Goal: Information Seeking & Learning: Learn about a topic

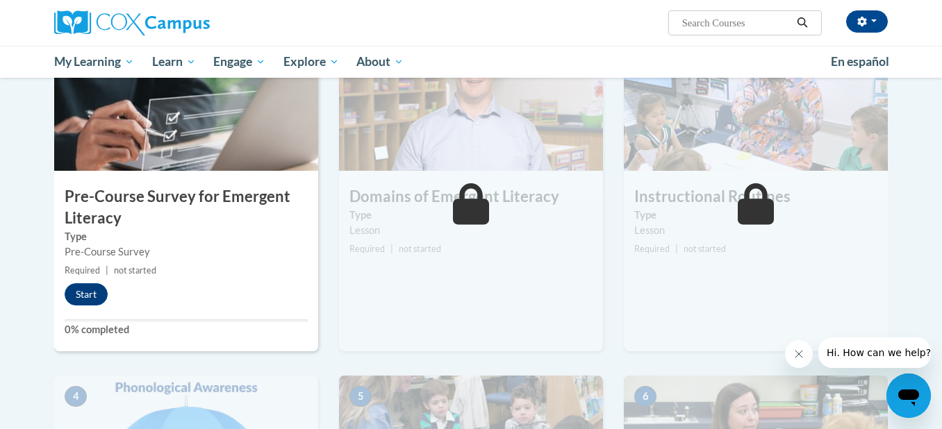
scroll to position [333, 0]
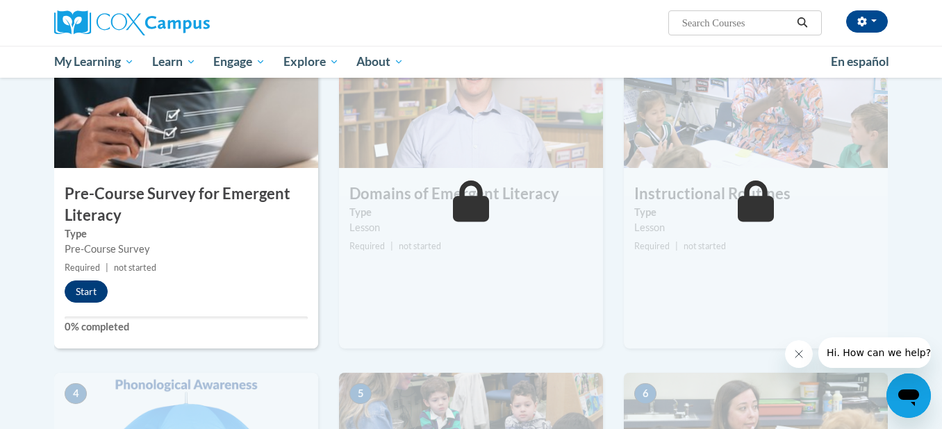
click at [81, 292] on button "Start" at bounding box center [86, 292] width 43 height 22
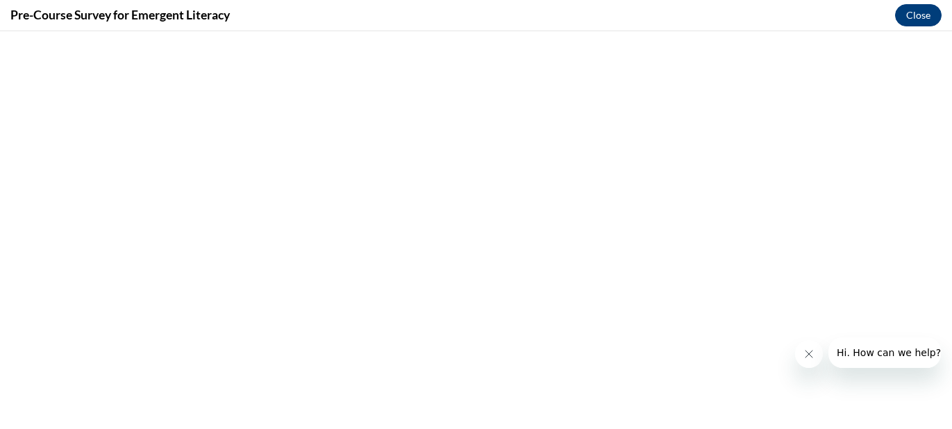
click at [919, 19] on button "Close" at bounding box center [918, 15] width 47 height 22
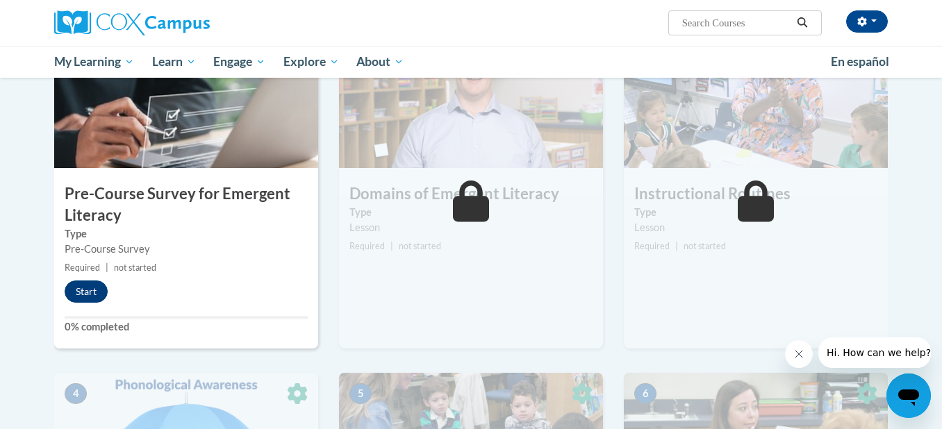
click at [87, 289] on button "Start" at bounding box center [86, 292] width 43 height 22
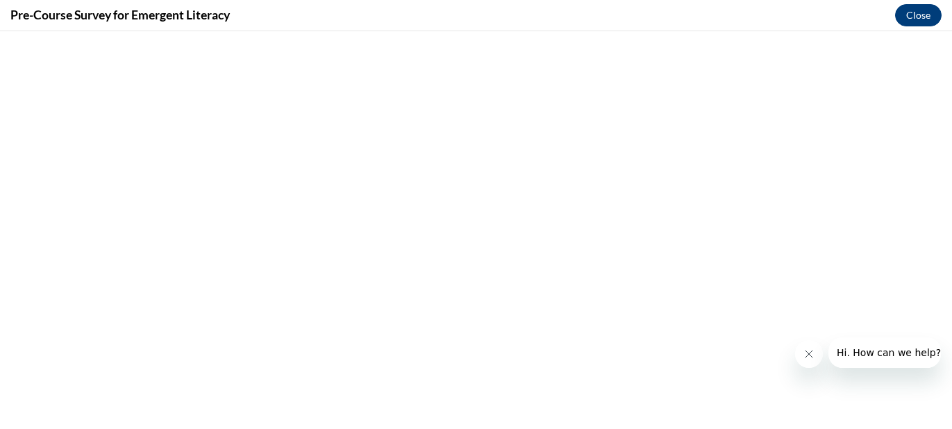
click at [919, 22] on button "Close" at bounding box center [918, 15] width 47 height 22
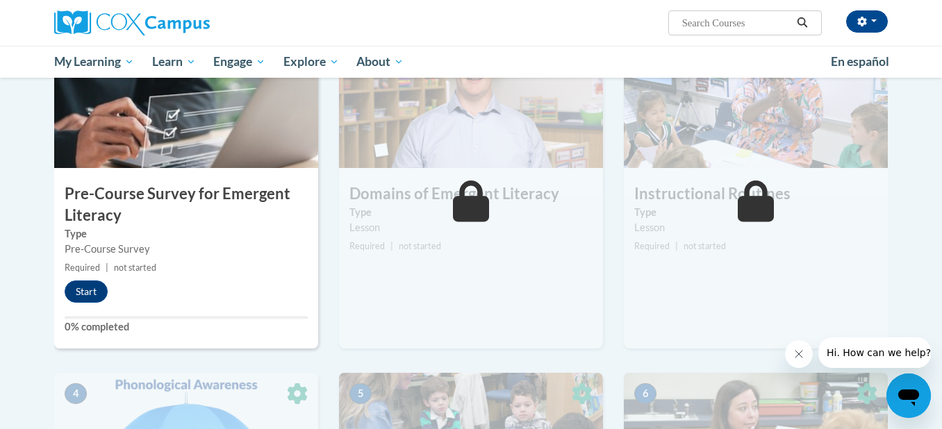
click at [232, 307] on div "1 Pre-Course Survey for Emergent Literacy Type Pre-Course Survey Required | not…" at bounding box center [186, 188] width 264 height 319
click at [259, 160] on img at bounding box center [186, 98] width 264 height 139
click at [89, 285] on button "Start" at bounding box center [86, 292] width 43 height 22
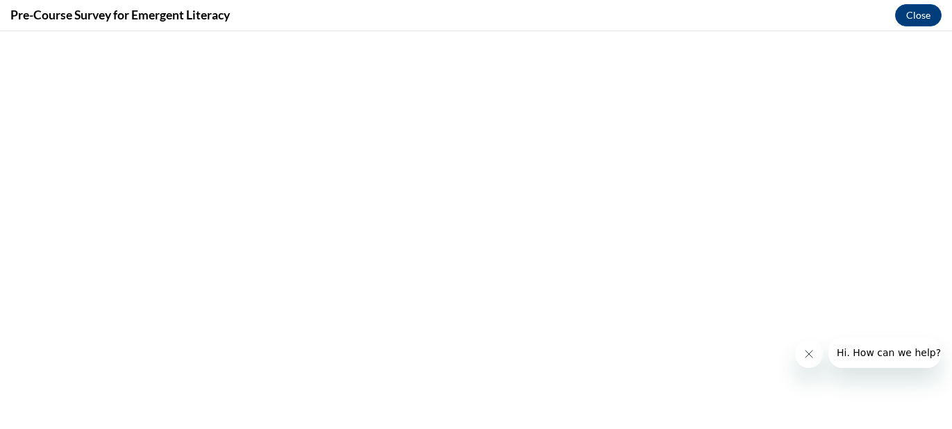
click at [812, 351] on icon "Close message from company" at bounding box center [808, 354] width 11 height 11
click at [929, 11] on button "Close" at bounding box center [918, 15] width 47 height 22
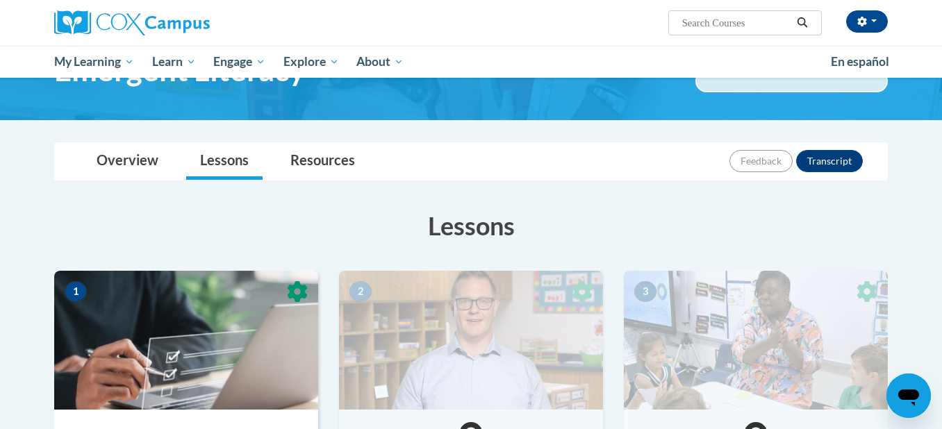
scroll to position [165, 0]
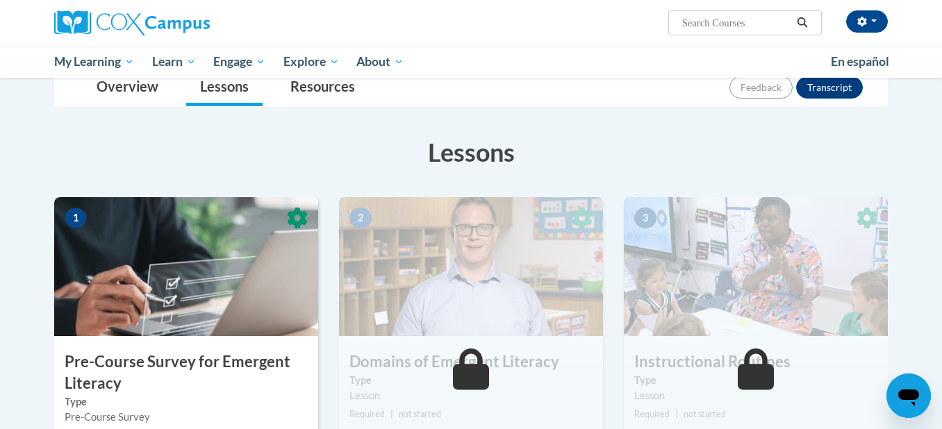
click at [303, 218] on icon at bounding box center [297, 219] width 27 height 28
click at [303, 218] on icon at bounding box center [297, 218] width 24 height 24
click at [303, 218] on icon at bounding box center [297, 218] width 28 height 28
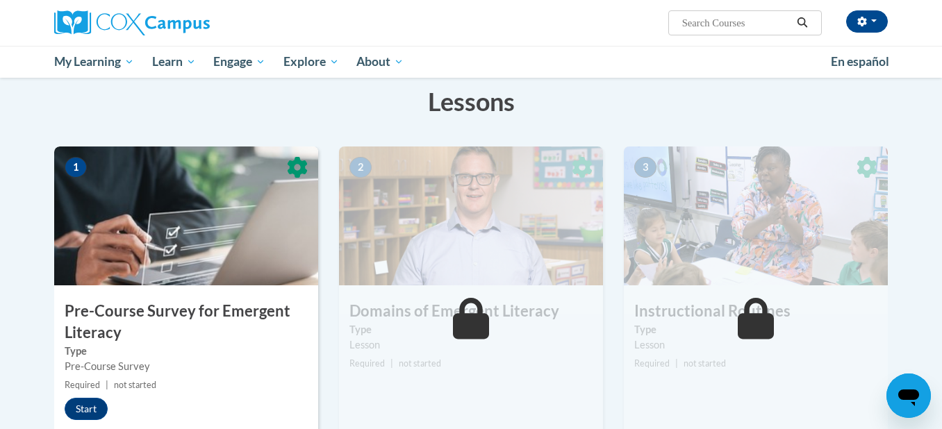
scroll to position [226, 0]
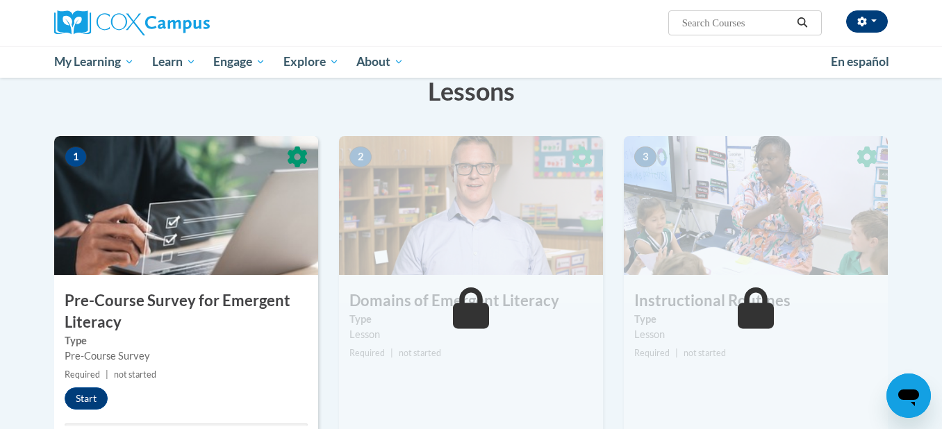
click at [869, 21] on button "button" at bounding box center [867, 21] width 42 height 22
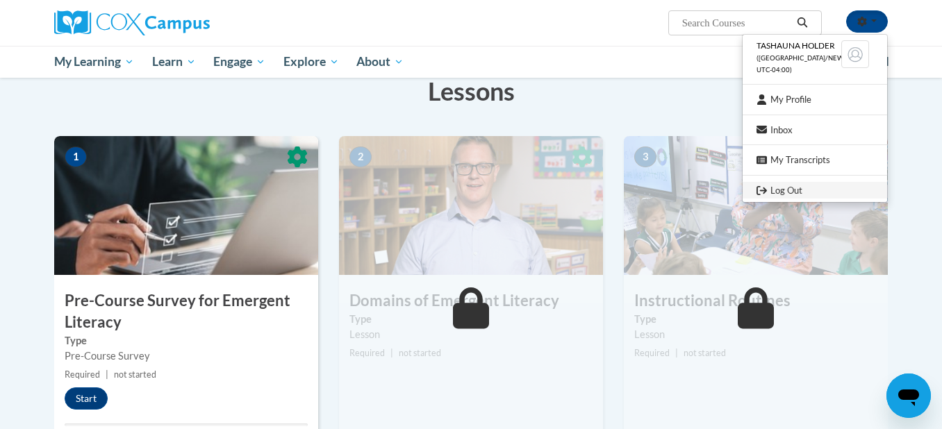
click at [783, 187] on link "Log Out" at bounding box center [814, 190] width 144 height 17
